Goal: Ask a question

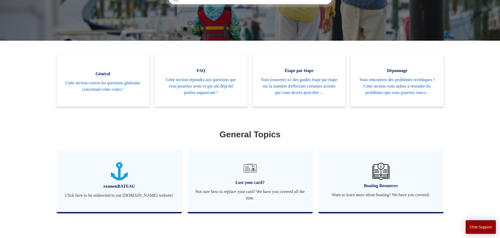
scroll to position [162, 0]
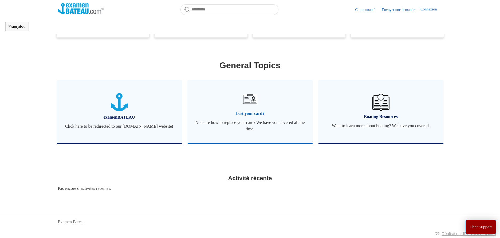
click at [248, 112] on span "Lost your card?" at bounding box center [251, 113] width 110 height 6
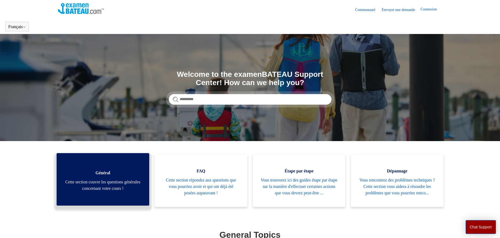
click at [124, 187] on span "Cette section couvre les questions générales concernant votre cours !" at bounding box center [103, 184] width 77 height 13
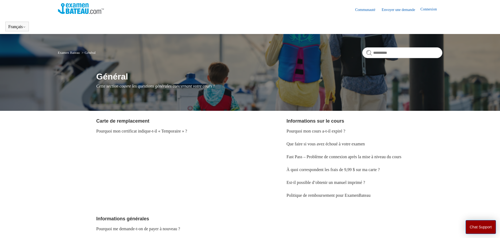
click at [76, 53] on link "Examen Bateau" at bounding box center [69, 53] width 22 height 4
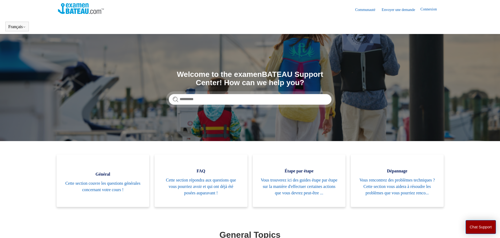
click at [400, 10] on link "Envoyer une demande" at bounding box center [401, 10] width 39 height 6
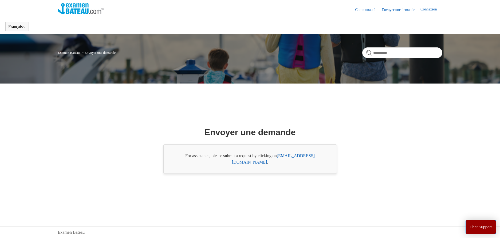
scroll to position [10, 0]
